Goal: Information Seeking & Learning: Find specific fact

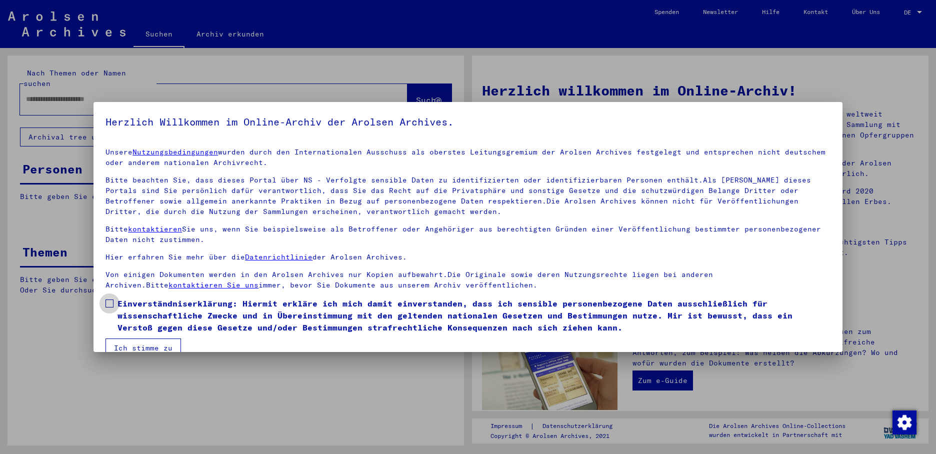
click at [108, 303] on span at bounding box center [110, 304] width 8 height 8
click at [130, 343] on button "Ich stimme zu" at bounding box center [144, 348] width 76 height 19
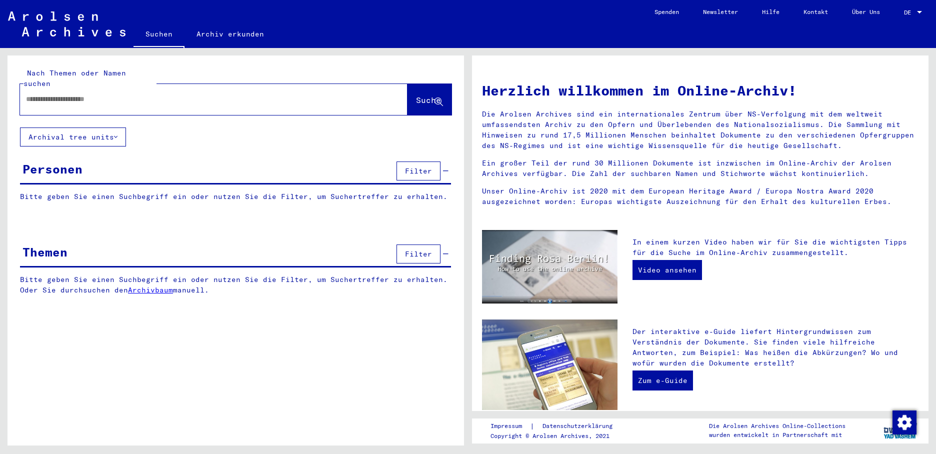
drag, startPoint x: 63, startPoint y: 93, endPoint x: 70, endPoint y: 93, distance: 7.0
click at [63, 94] on input "text" at bounding box center [202, 99] width 352 height 11
type input "**********"
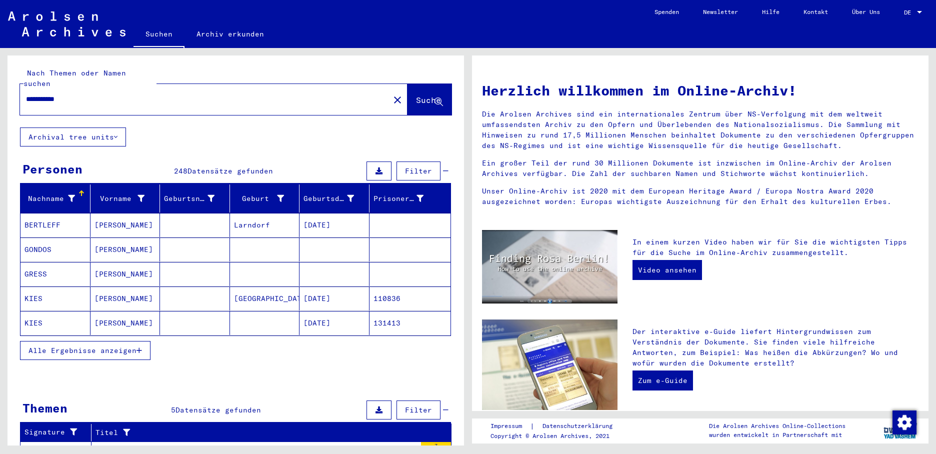
click at [138, 347] on icon "button" at bounding box center [140, 350] width 6 height 7
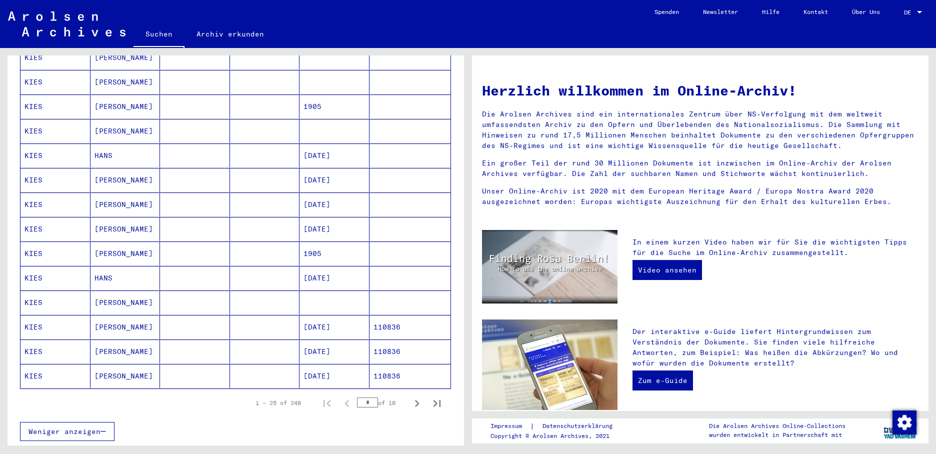
scroll to position [500, 0]
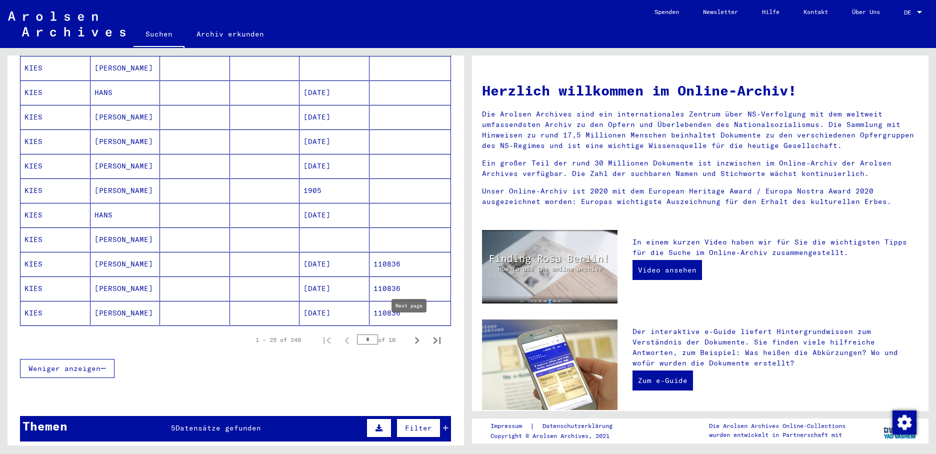
click at [410, 334] on icon "Next page" at bounding box center [417, 341] width 14 height 14
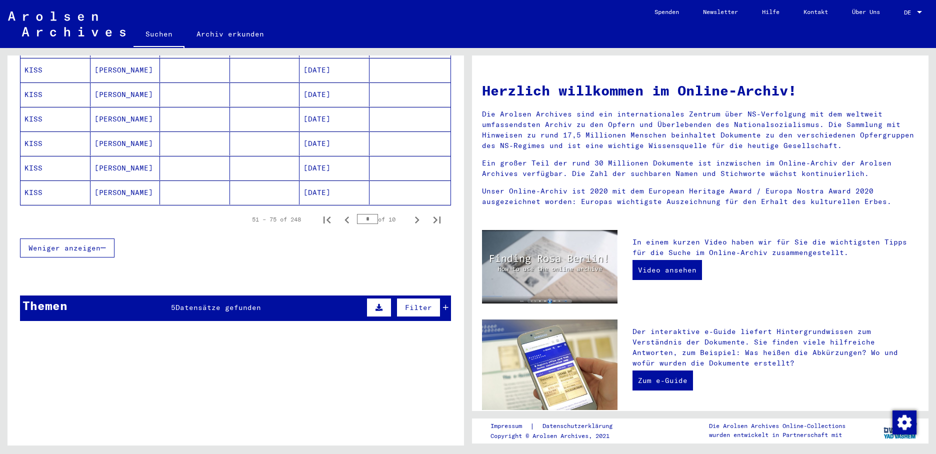
scroll to position [650, 0]
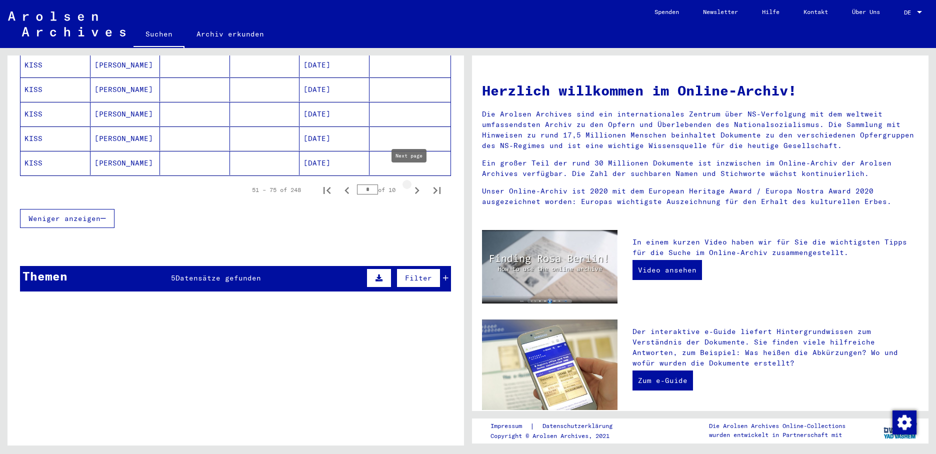
click at [415, 187] on icon "Next page" at bounding box center [417, 190] width 5 height 7
click at [410, 184] on icon "Next page" at bounding box center [417, 191] width 14 height 14
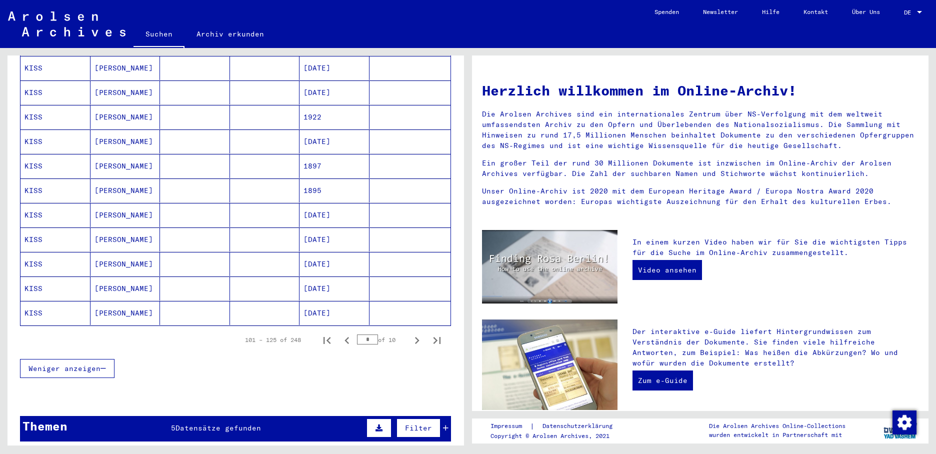
scroll to position [550, 0]
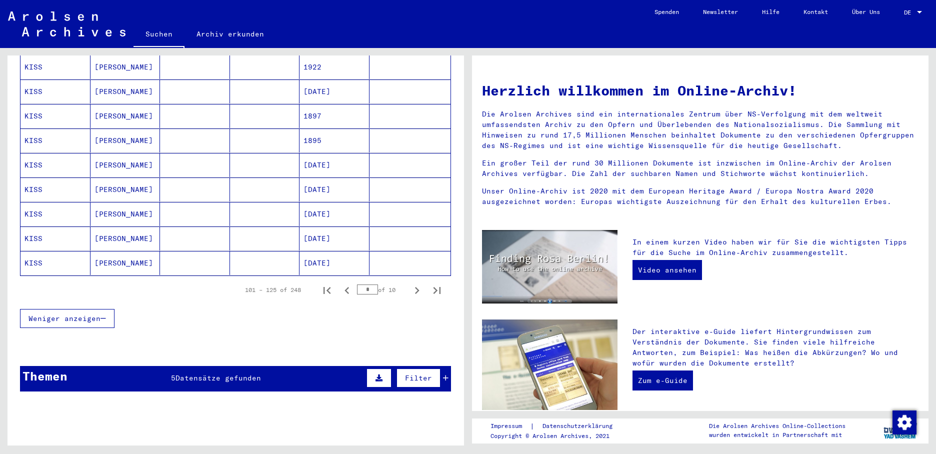
click at [326, 202] on mat-cell "[DATE]" at bounding box center [335, 214] width 70 height 24
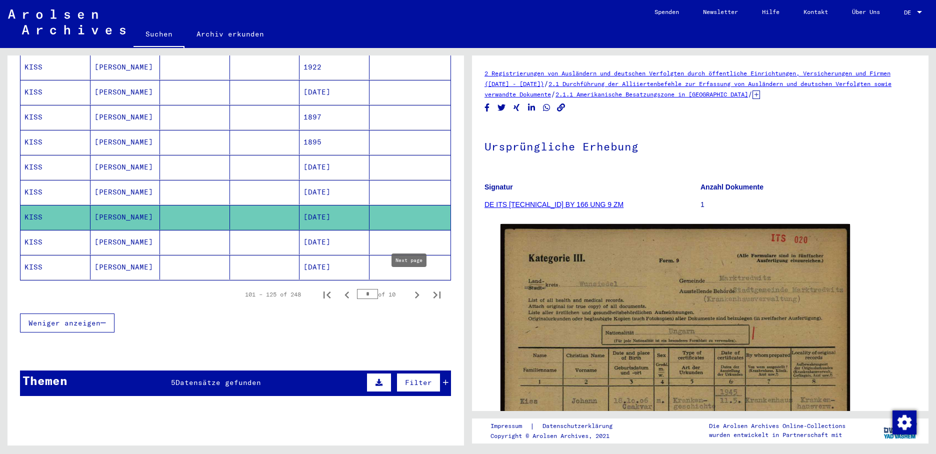
click at [410, 288] on icon "Next page" at bounding box center [417, 295] width 14 height 14
type input "*"
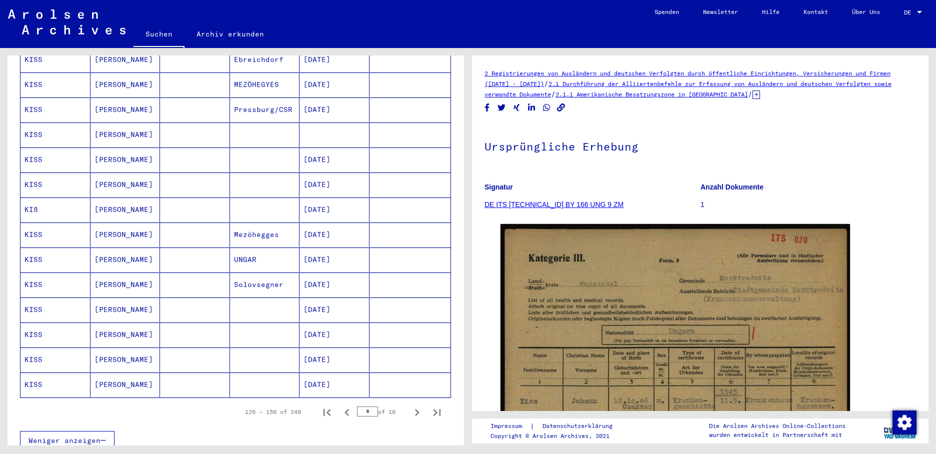
scroll to position [458, 0]
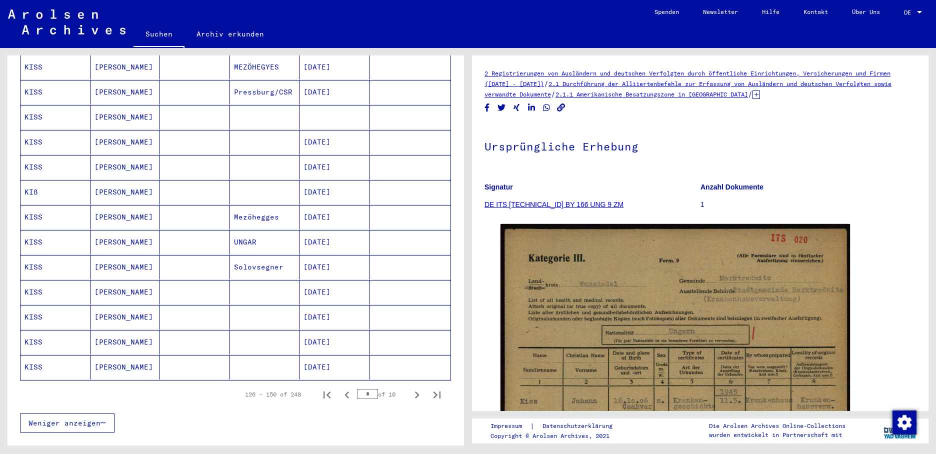
click at [319, 132] on mat-cell "[DATE]" at bounding box center [335, 142] width 70 height 25
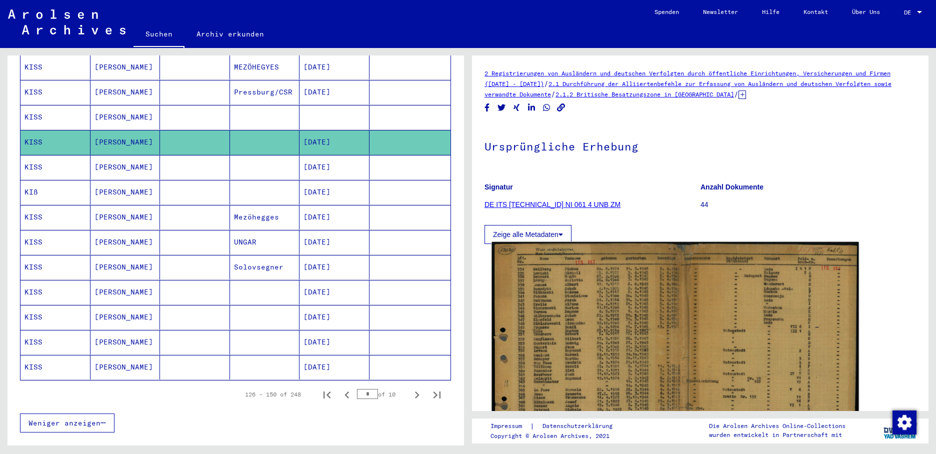
click at [592, 323] on img at bounding box center [675, 366] width 367 height 249
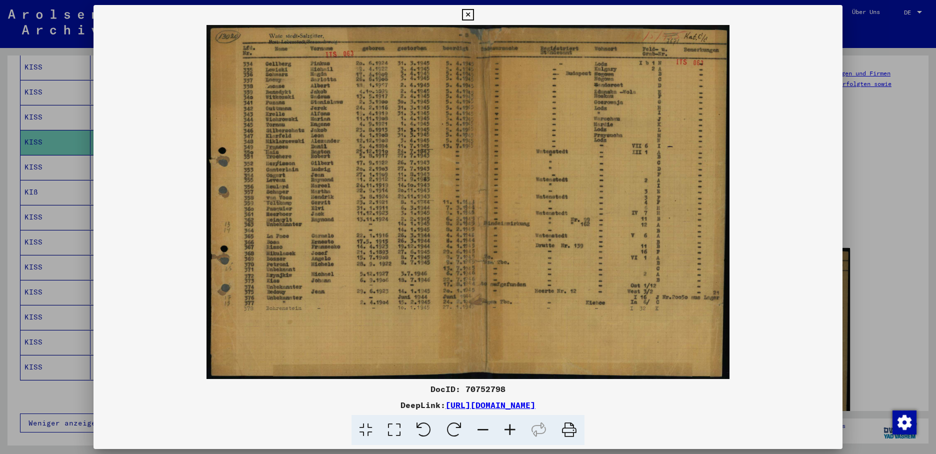
click at [62, 162] on div at bounding box center [468, 227] width 936 height 454
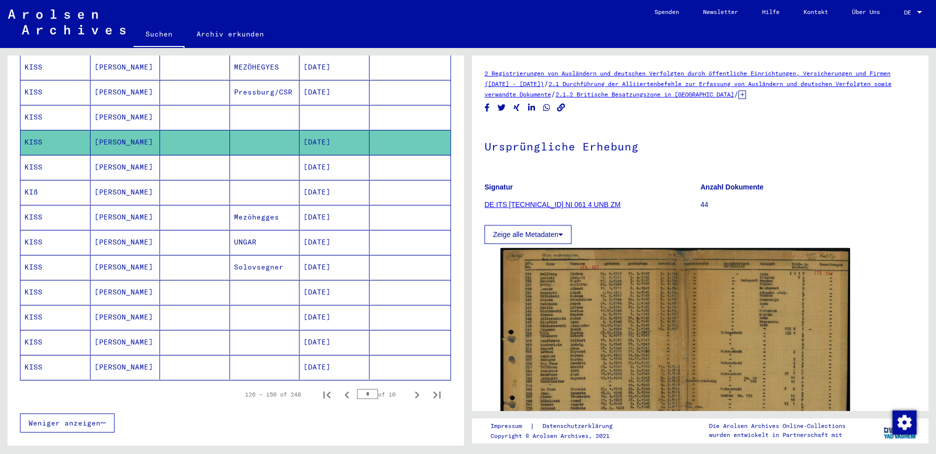
click at [63, 160] on mat-cell "KISS" at bounding box center [56, 167] width 70 height 25
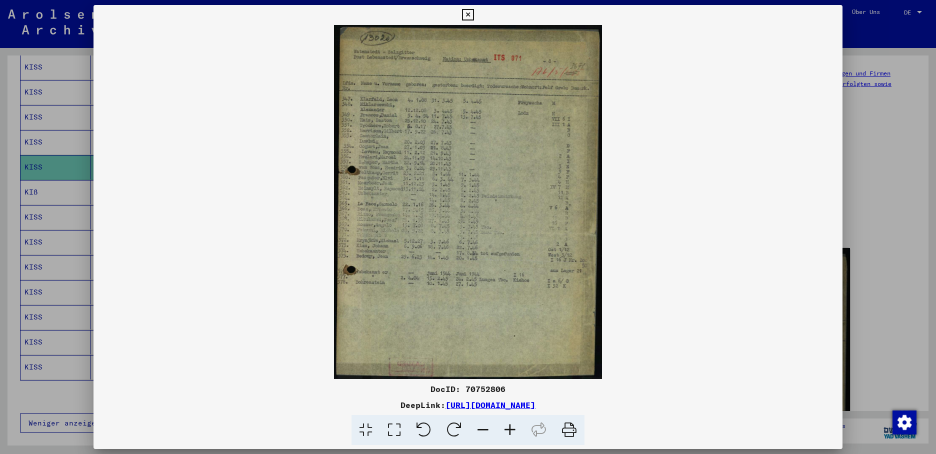
click at [63, 113] on div at bounding box center [468, 227] width 936 height 454
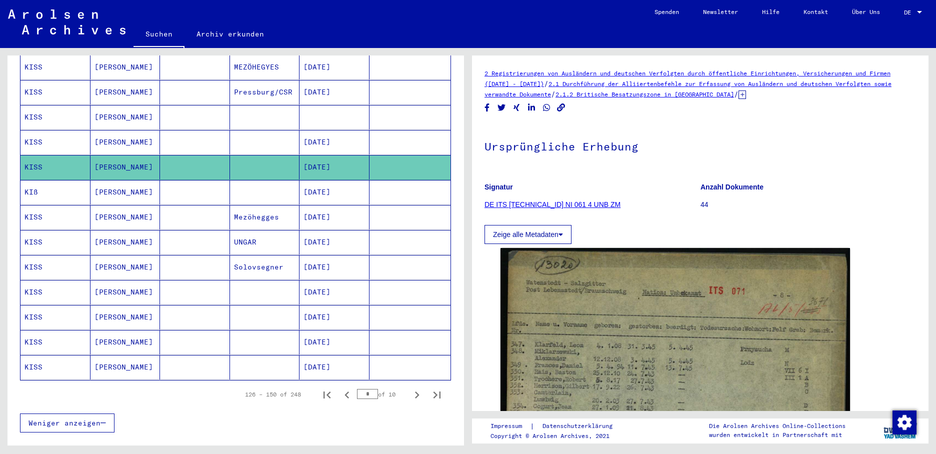
click at [52, 105] on mat-cell "KISS" at bounding box center [56, 117] width 70 height 25
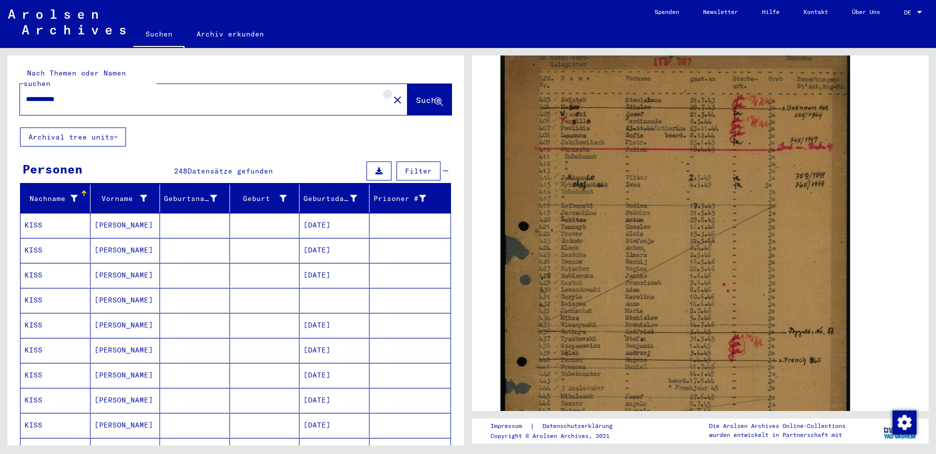
click at [392, 94] on mat-icon "close" at bounding box center [398, 100] width 12 height 12
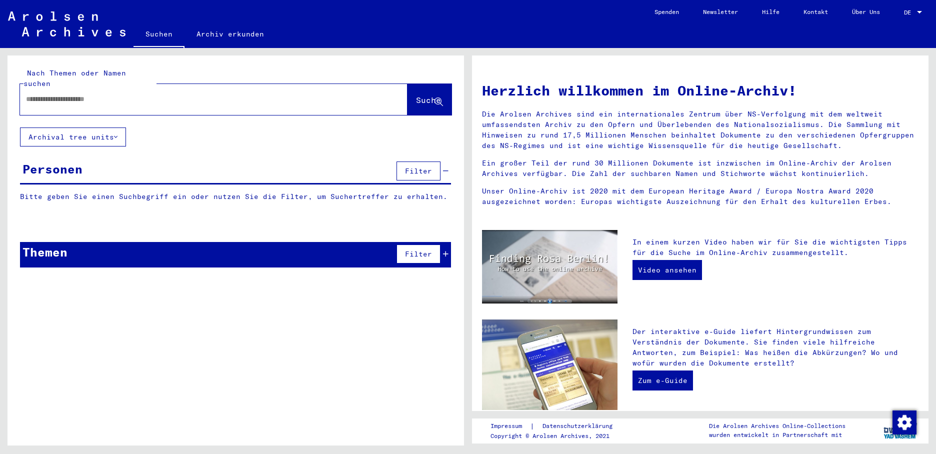
click at [50, 88] on div at bounding box center [199, 99] width 358 height 23
click at [51, 94] on input "text" at bounding box center [202, 99] width 352 height 11
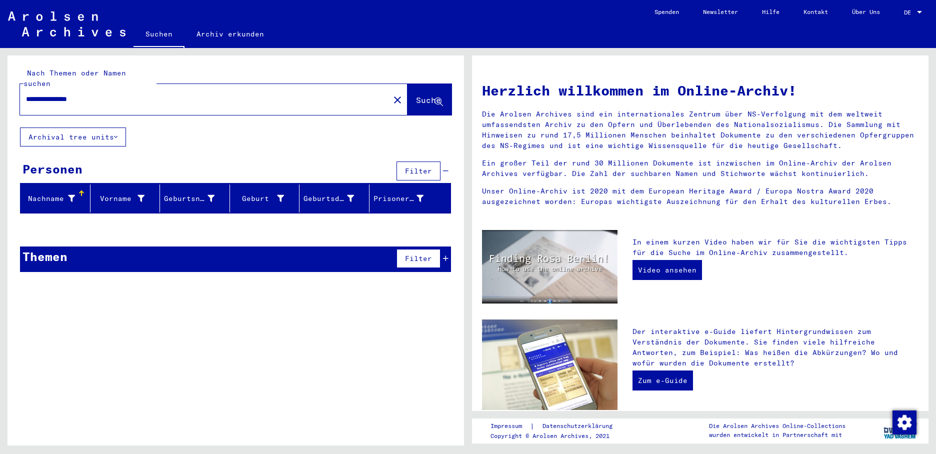
click at [93, 94] on input "**********" at bounding box center [202, 99] width 352 height 11
click at [106, 94] on input "**********" at bounding box center [202, 99] width 352 height 11
drag, startPoint x: 61, startPoint y: 89, endPoint x: -2, endPoint y: 91, distance: 62.5
click at [0, 91] on html "**********" at bounding box center [468, 227] width 936 height 454
type input "********"
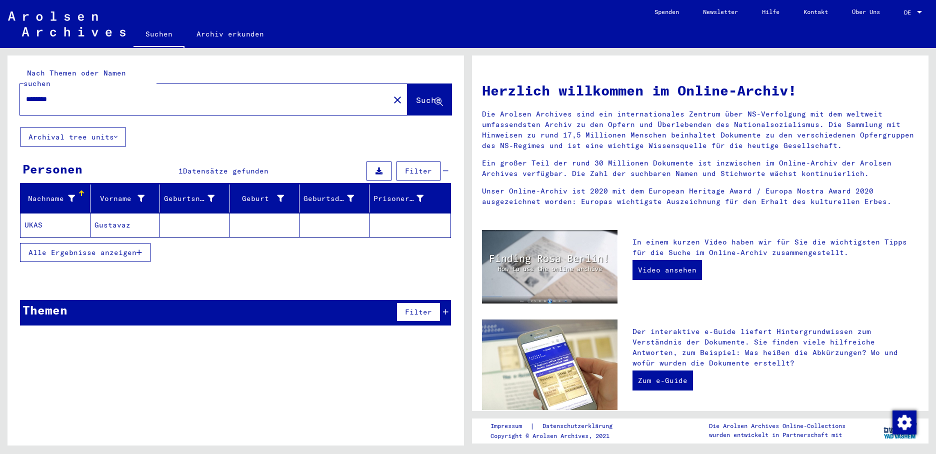
click at [108, 217] on mat-cell "Gustavaz" at bounding box center [126, 225] width 70 height 24
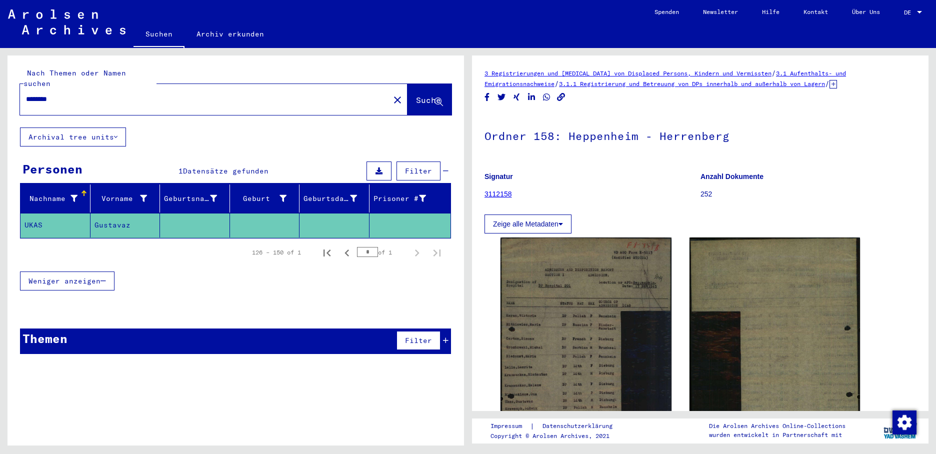
click at [392, 94] on mat-icon "close" at bounding box center [398, 100] width 12 height 12
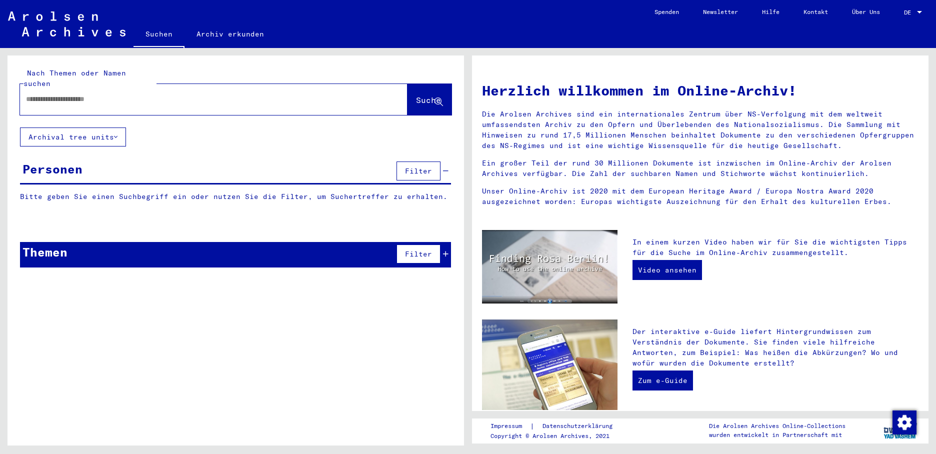
drag, startPoint x: 36, startPoint y: 86, endPoint x: 102, endPoint y: 89, distance: 66.1
click at [36, 94] on input "text" at bounding box center [202, 99] width 352 height 11
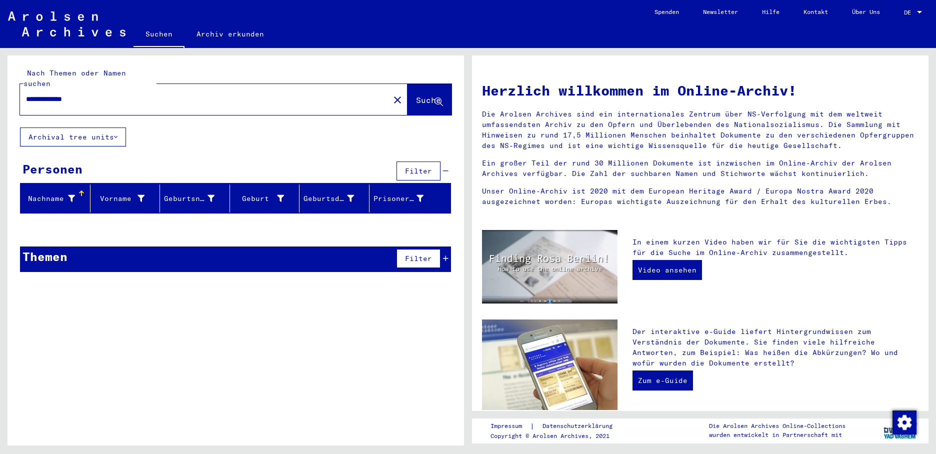
drag, startPoint x: 47, startPoint y: 94, endPoint x: 154, endPoint y: 80, distance: 107.9
click at [4, 92] on div "**********" at bounding box center [234, 247] width 468 height 398
type input "*********"
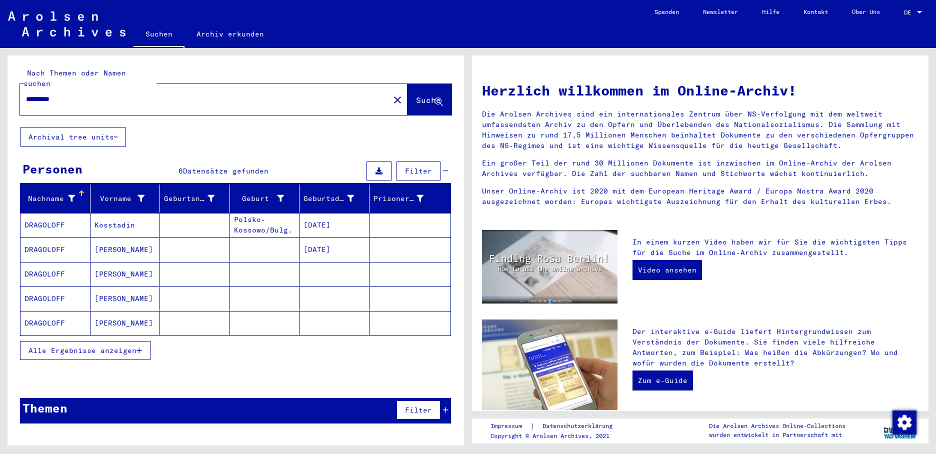
click at [137, 346] on span "Alle Ergebnisse anzeigen" at bounding box center [83, 350] width 108 height 9
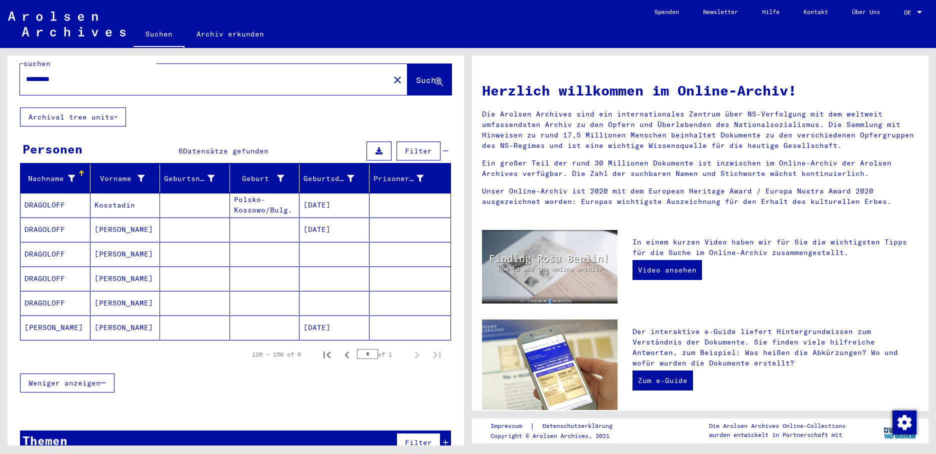
scroll to position [31, 0]
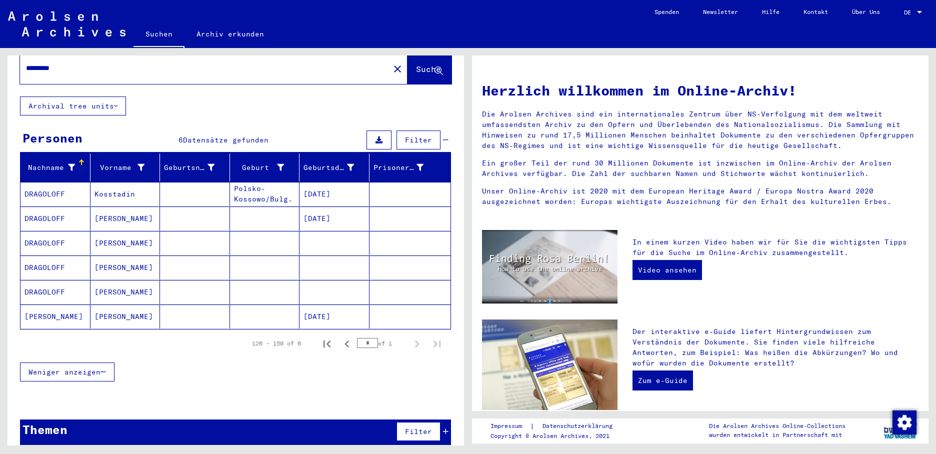
click at [308, 231] on mat-cell at bounding box center [335, 243] width 70 height 24
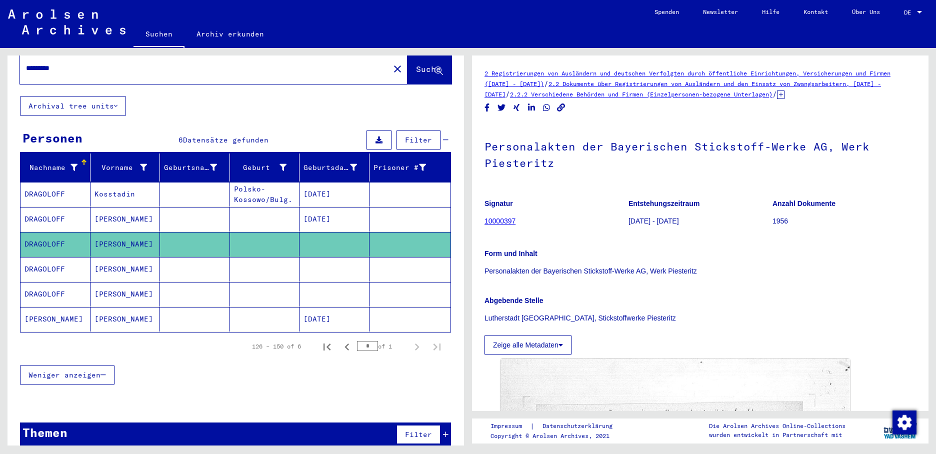
click at [320, 262] on mat-cell at bounding box center [335, 269] width 70 height 25
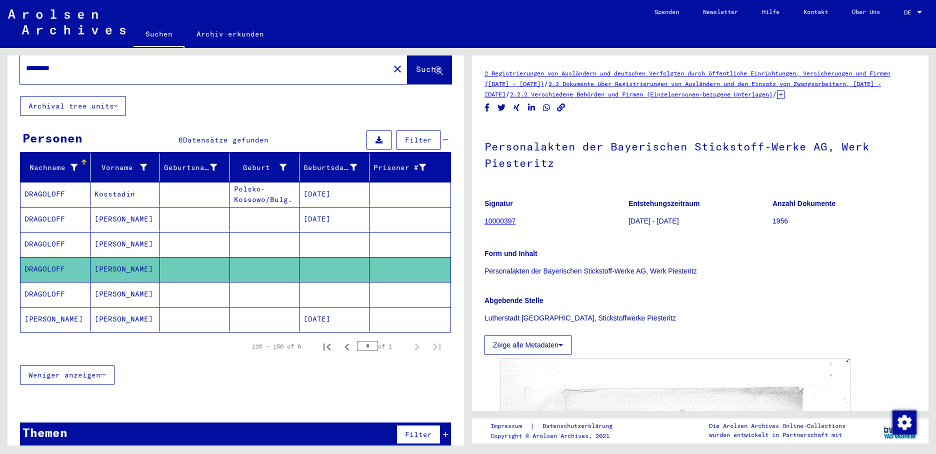
click at [319, 290] on mat-cell at bounding box center [335, 294] width 70 height 25
